Goal: Task Accomplishment & Management: Complete application form

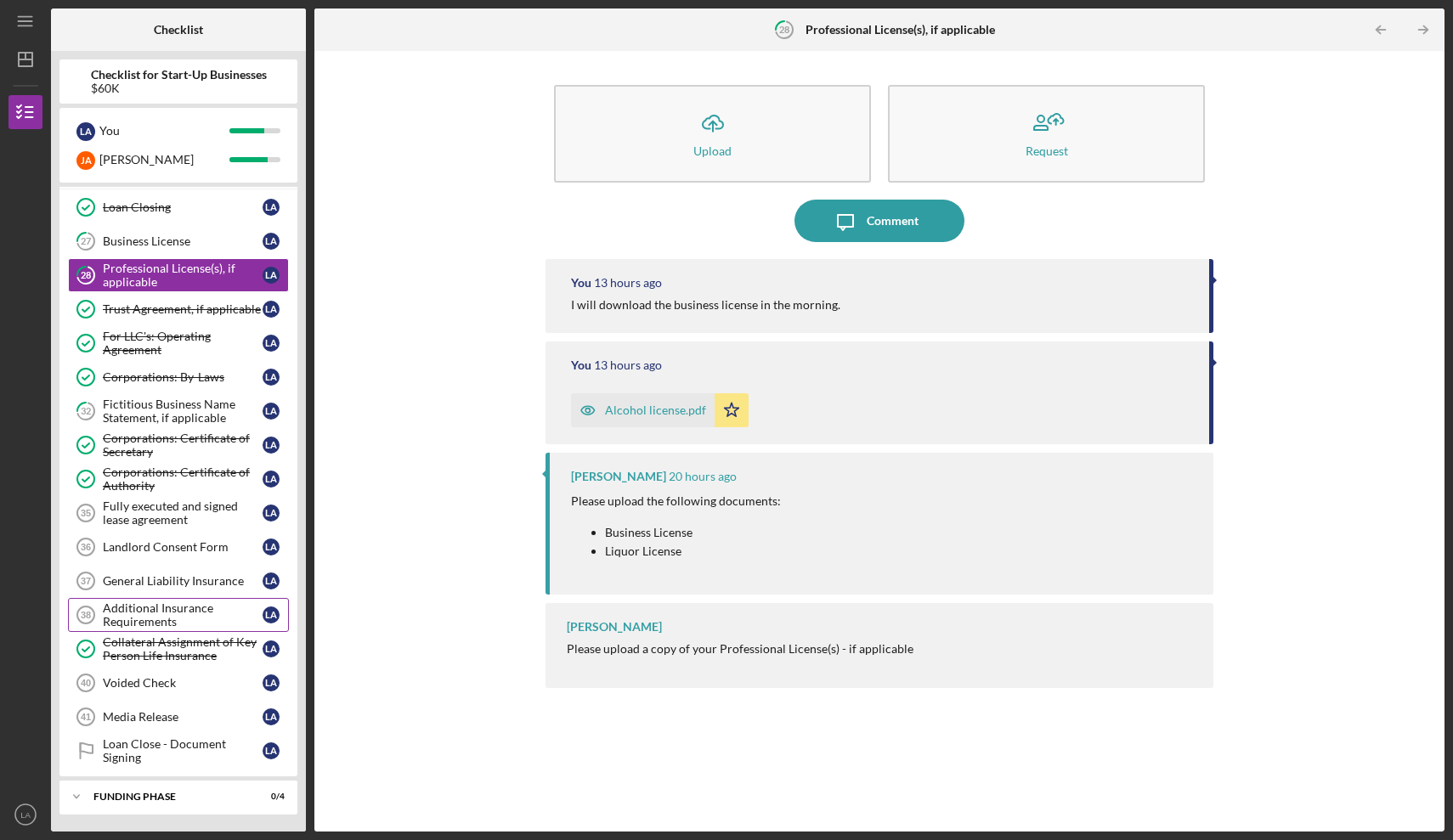
scroll to position [1043, 0]
click at [147, 680] on div "Voided Check" at bounding box center [183, 683] width 160 height 14
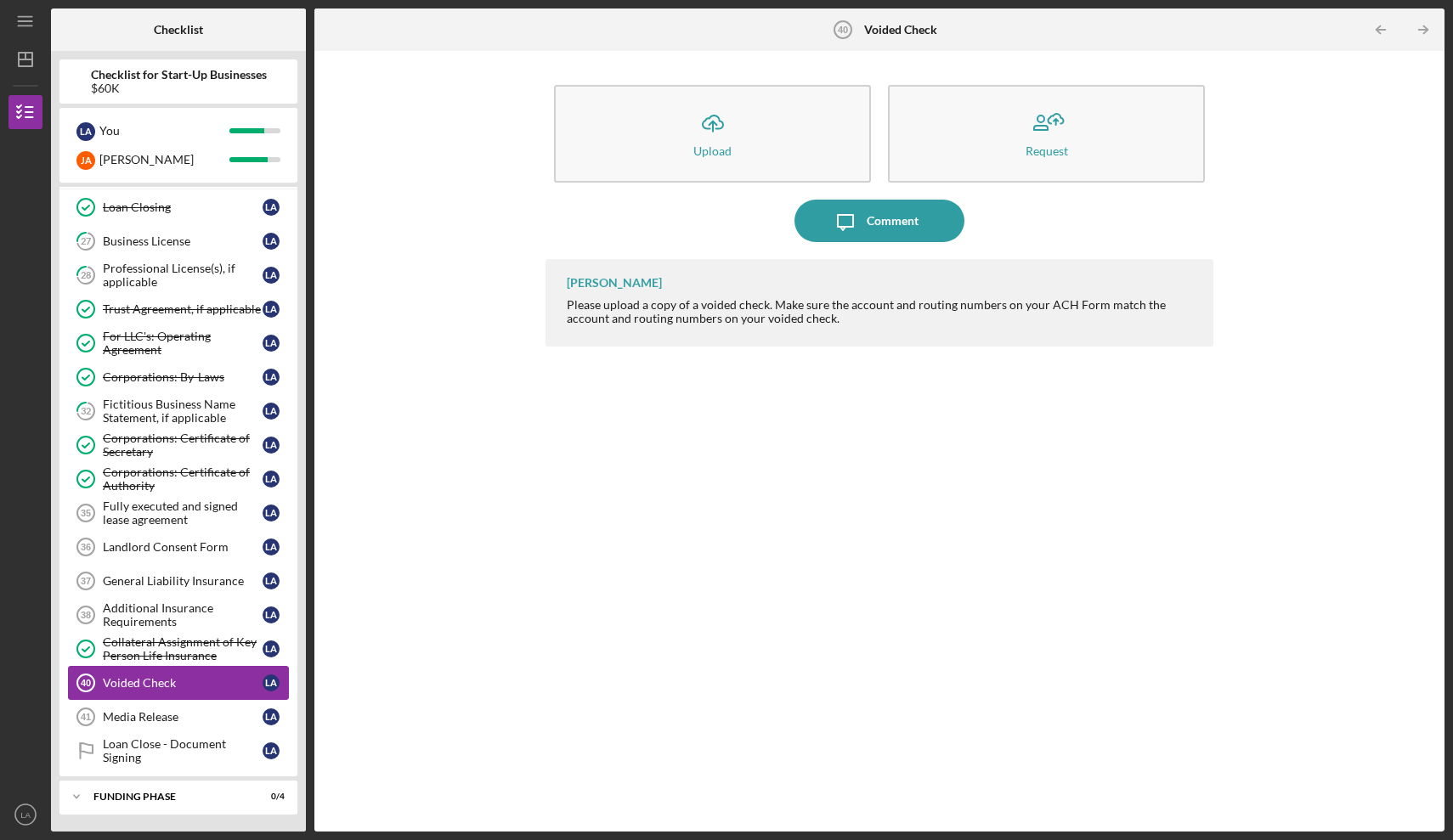
click at [162, 685] on div "Voided Check" at bounding box center [183, 683] width 160 height 14
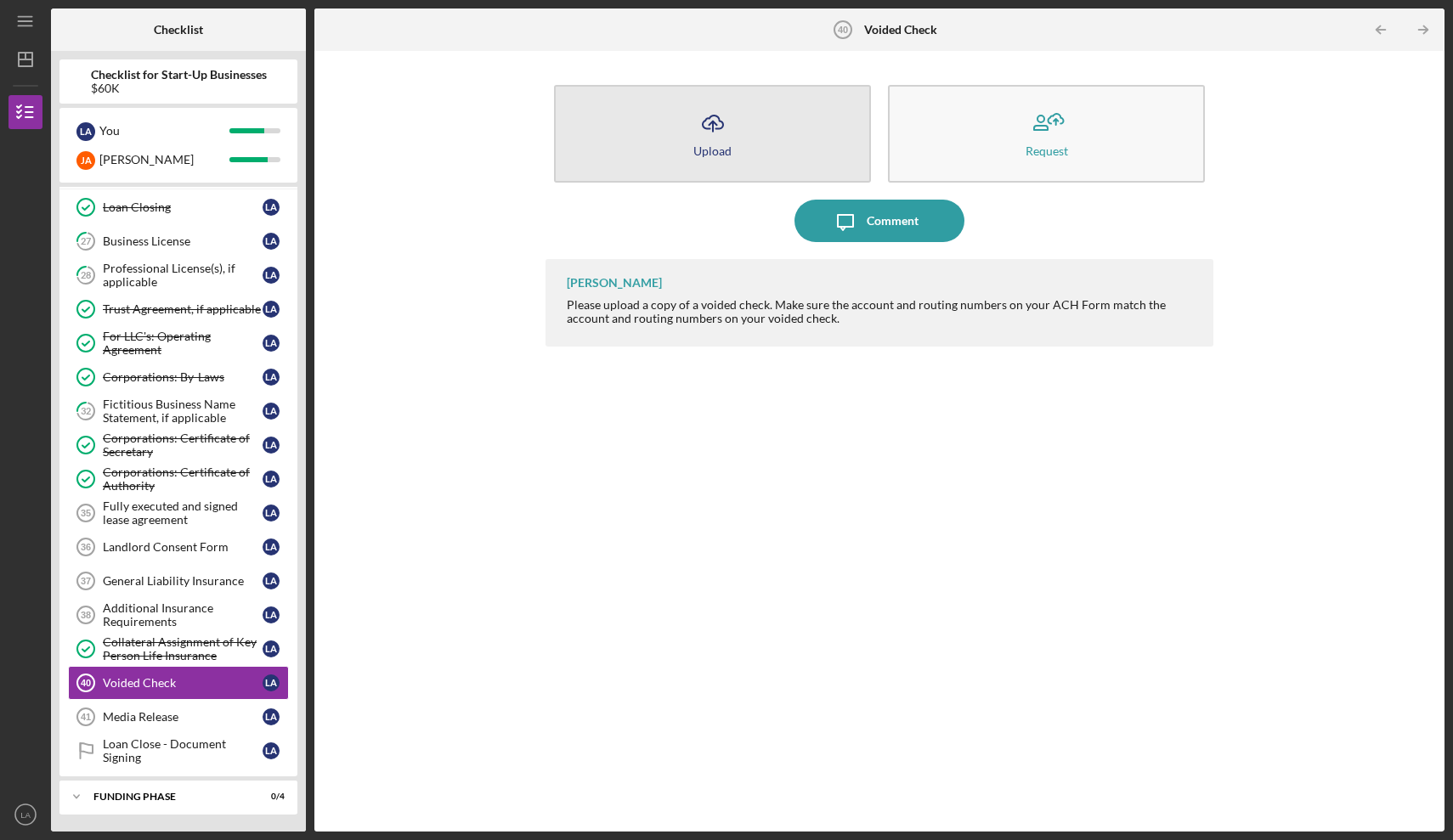
click at [710, 125] on icon "Icon/Upload" at bounding box center [712, 123] width 43 height 43
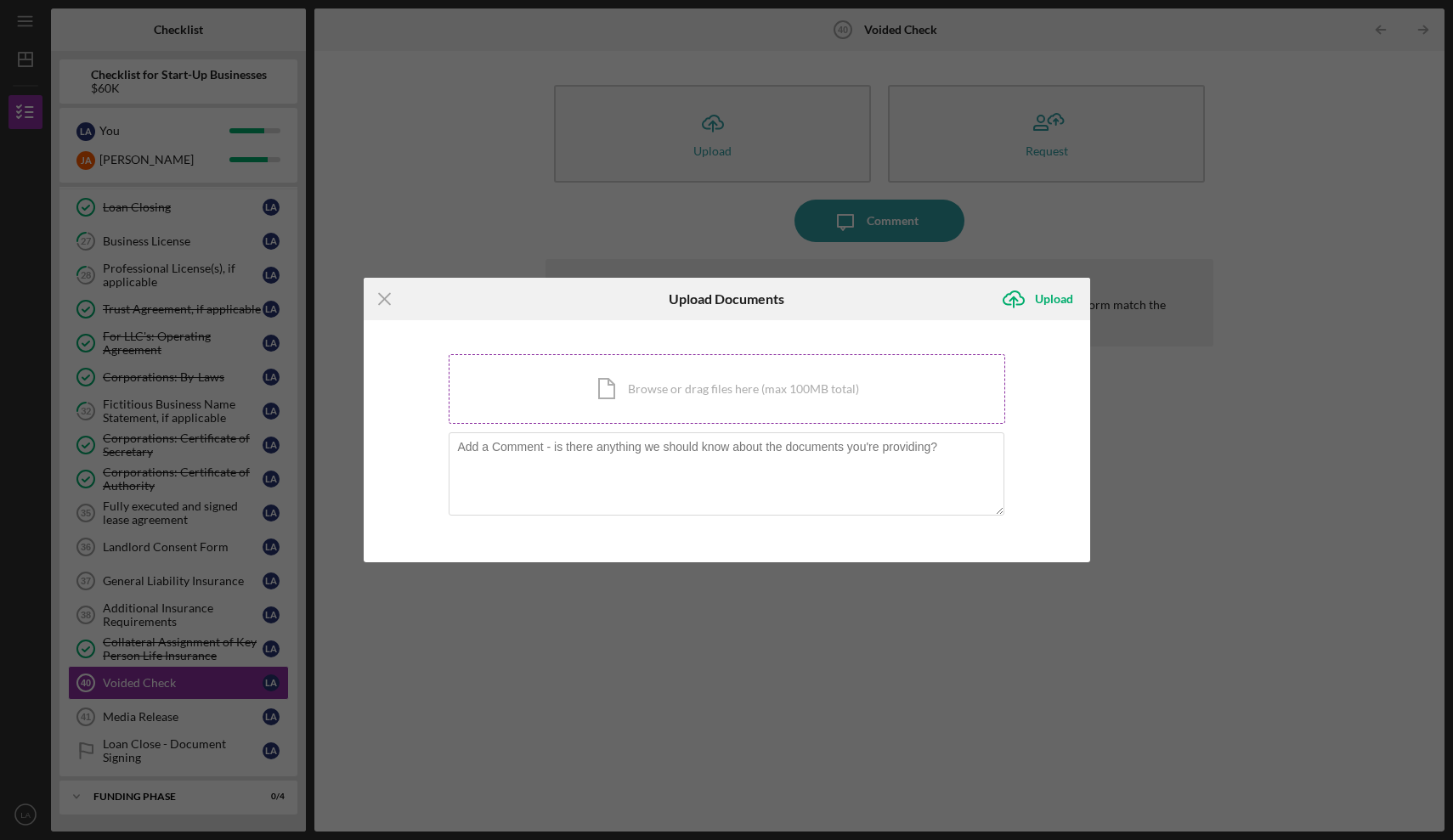
click at [680, 387] on div "Icon/Document Browse or drag files here (max 100MB total) Tap to choose files o…" at bounding box center [726, 389] width 556 height 70
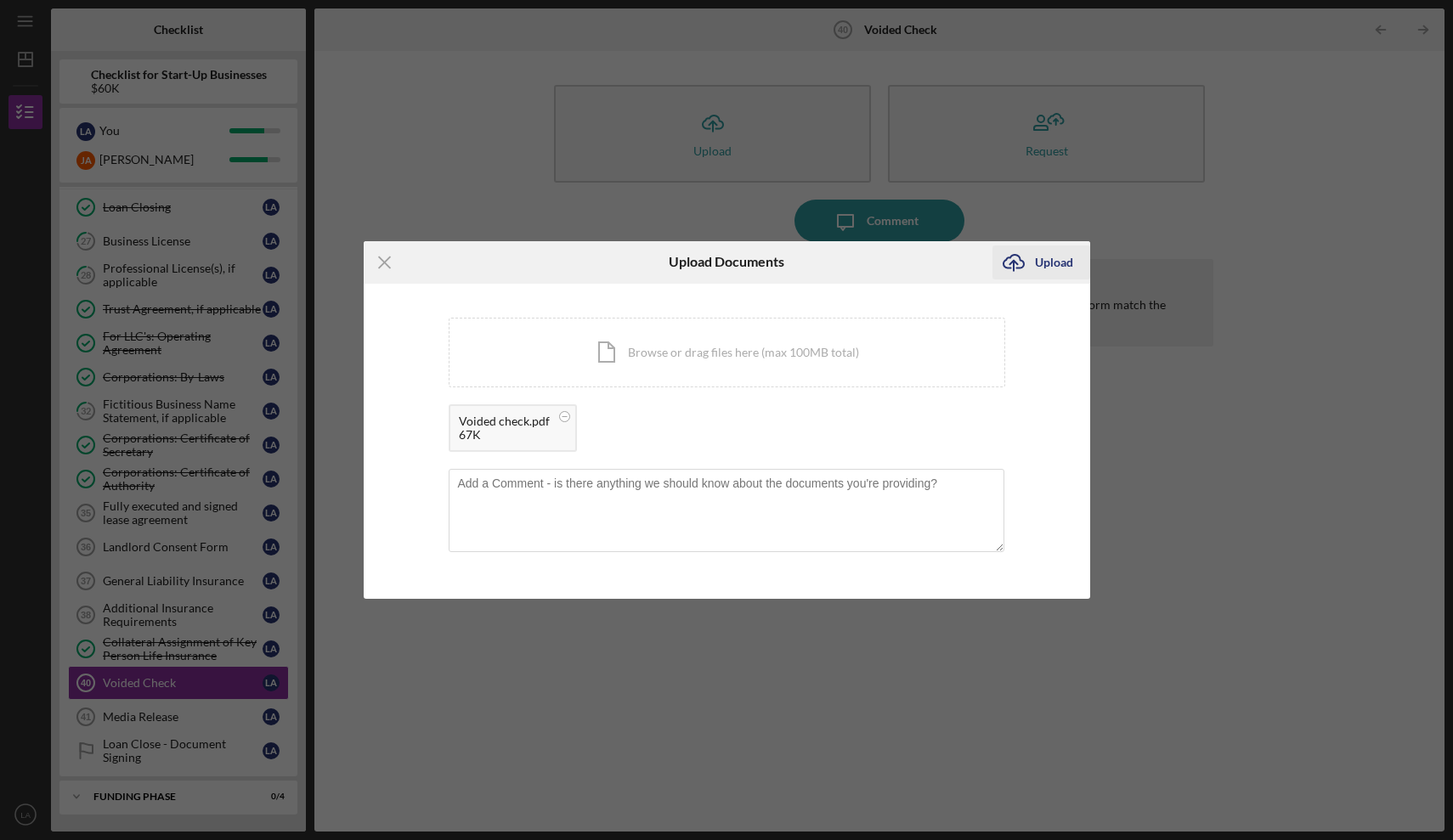
click at [1053, 257] on div "Upload" at bounding box center [1054, 262] width 38 height 34
